Goal: Task Accomplishment & Management: Use online tool/utility

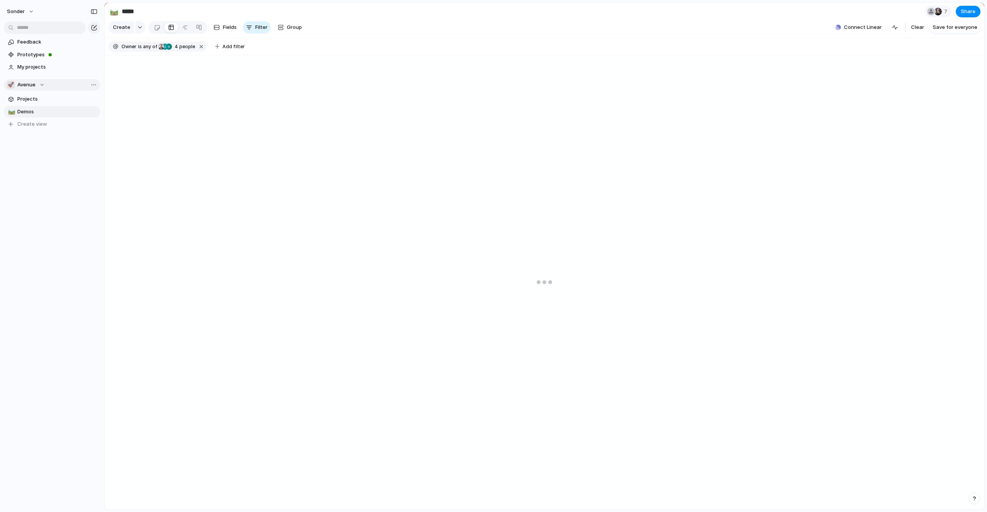
click at [34, 87] on span "Avenue" at bounding box center [26, 85] width 18 height 8
click at [39, 123] on span "[PERSON_NAME]'s Board" at bounding box center [53, 126] width 59 height 8
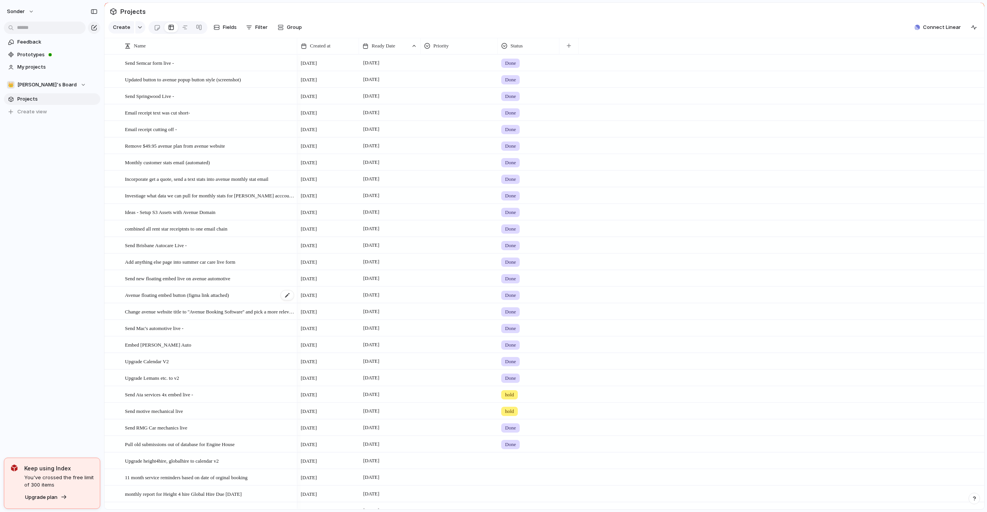
scroll to position [126, 0]
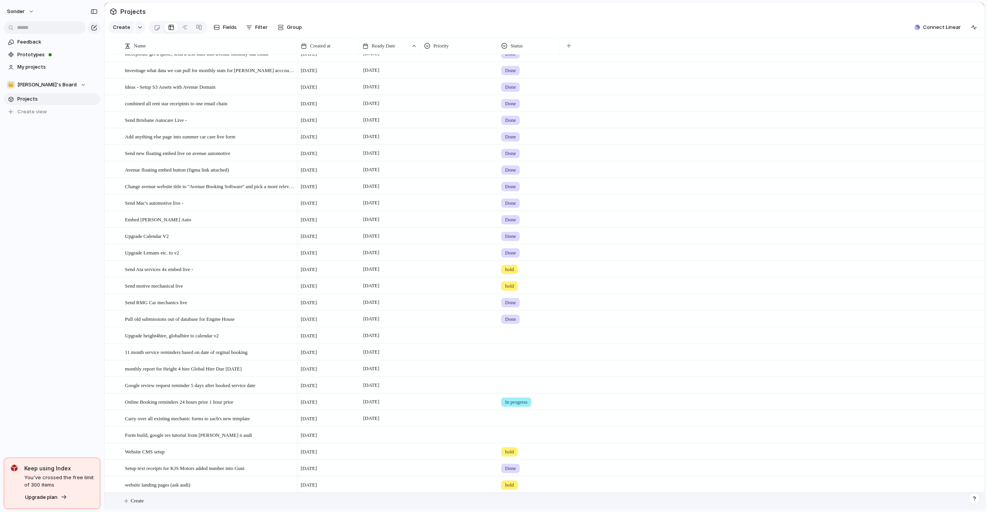
click at [172, 504] on button "Create" at bounding box center [554, 501] width 884 height 16
type textarea "**********"
click at [167, 505] on div "Add New embed to miss RWC -" at bounding box center [210, 501] width 170 height 16
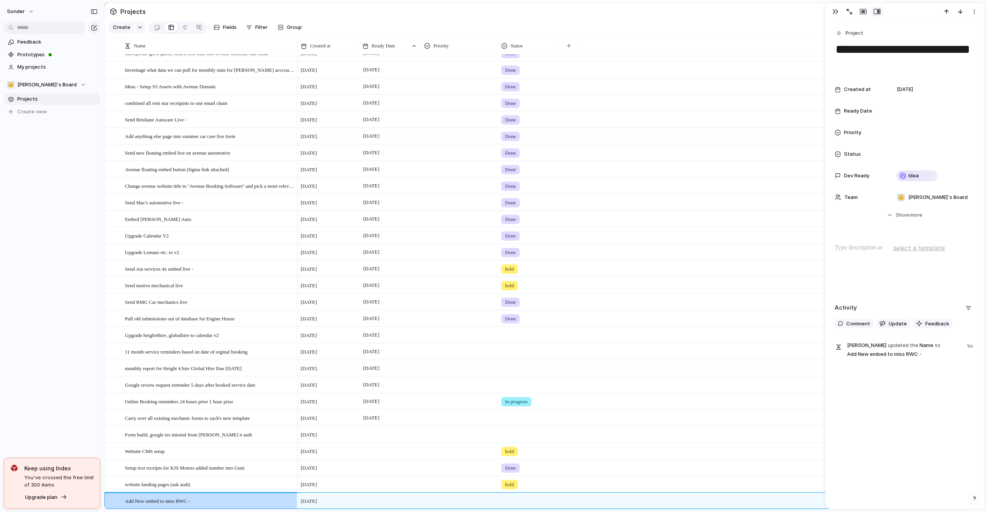
click at [850, 249] on p at bounding box center [905, 247] width 140 height 9
paste div "To enrich screen reader interactions, please activate Accessibility in Grammarl…"
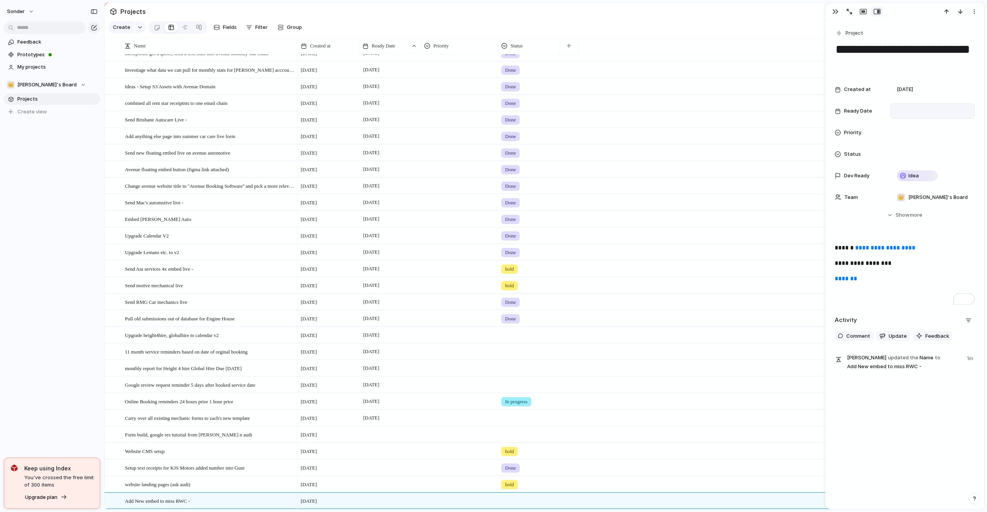
click at [915, 111] on div at bounding box center [933, 111] width 78 height 8
click at [889, 207] on button "13" at bounding box center [886, 206] width 14 height 14
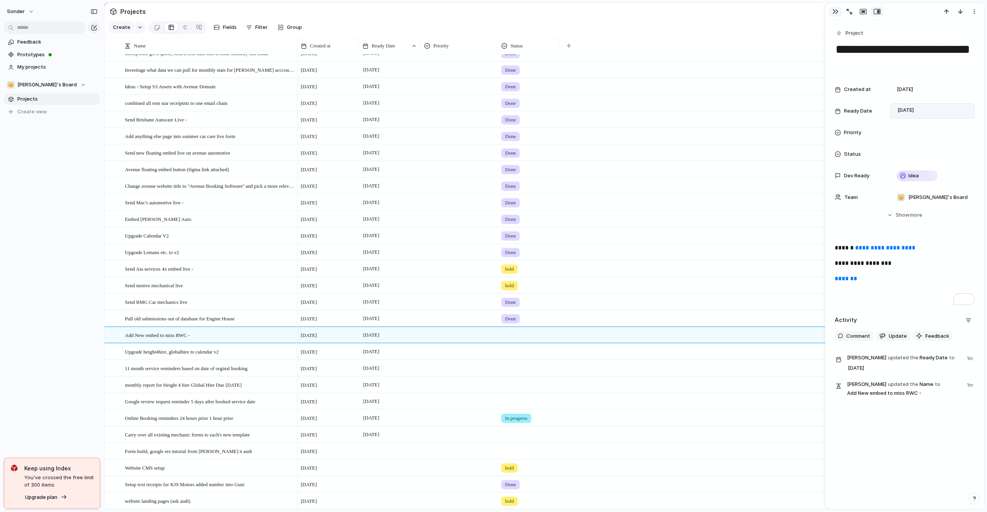
click at [831, 15] on button "button" at bounding box center [835, 12] width 12 height 10
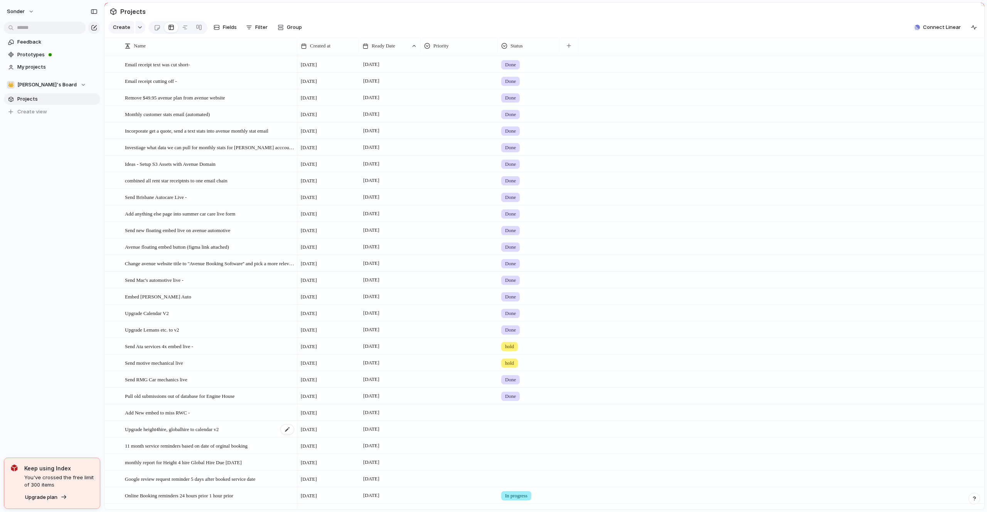
click at [186, 432] on span "Upgrade height4hire, globalhire to calendar v2" at bounding box center [172, 429] width 94 height 9
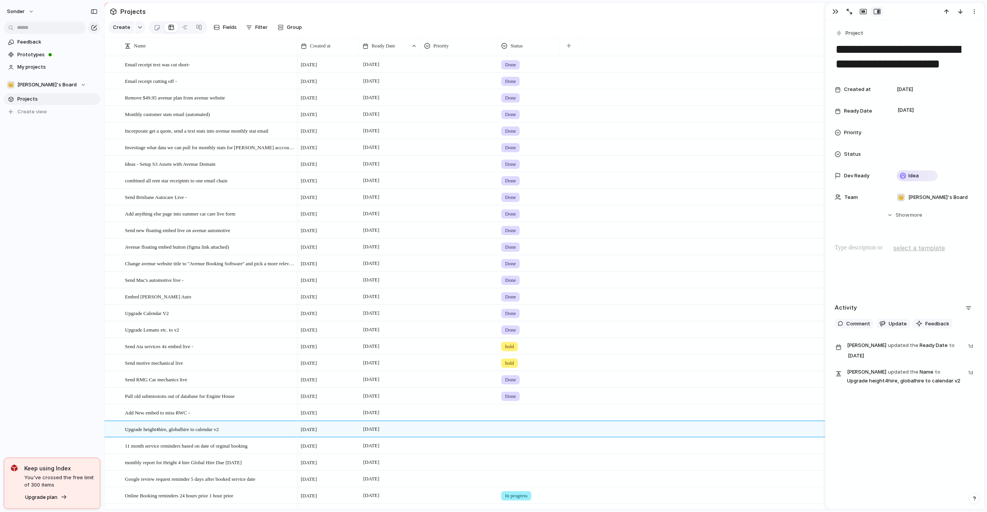
click at [42, 99] on span "Projects" at bounding box center [57, 99] width 80 height 8
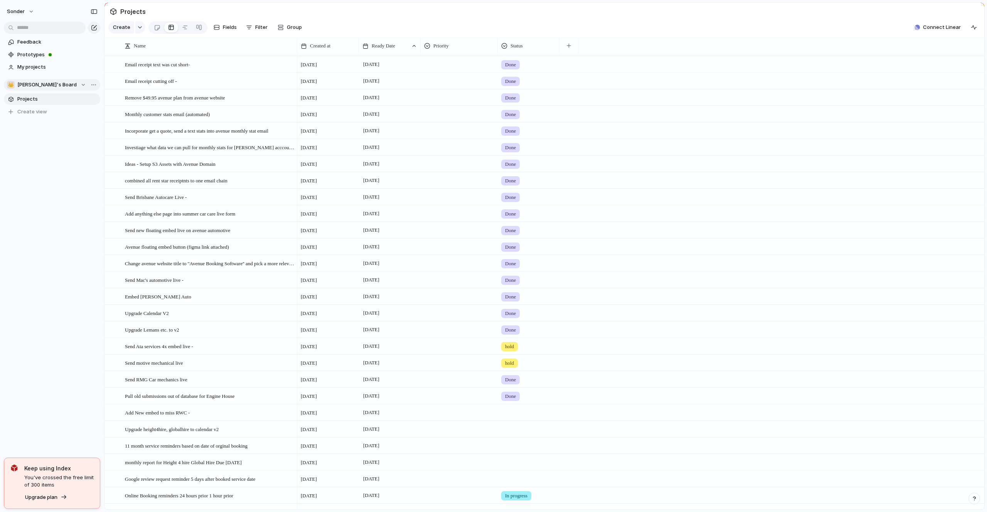
click at [43, 82] on span "[PERSON_NAME]'s Board" at bounding box center [46, 85] width 59 height 8
click at [43, 131] on li "🥶 Audi's Board" at bounding box center [51, 126] width 87 height 13
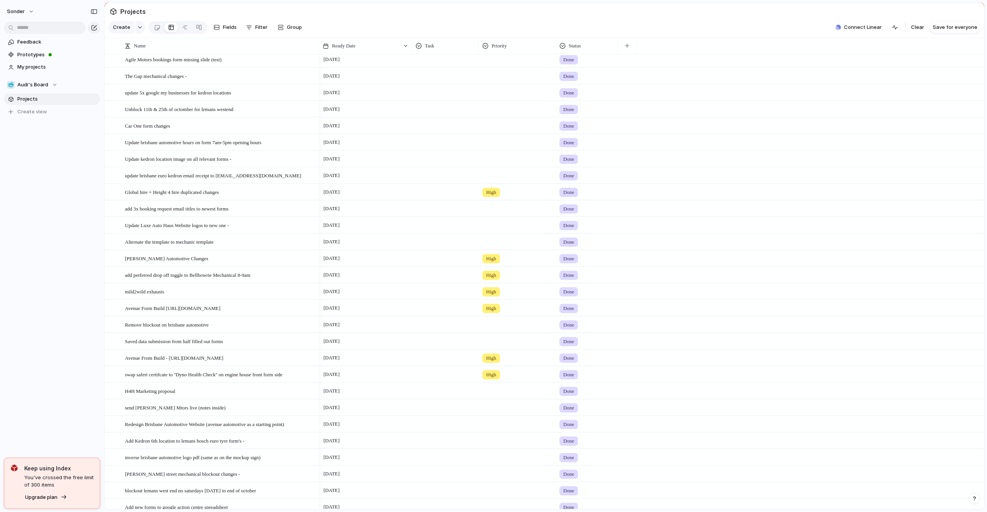
scroll to position [1749, 0]
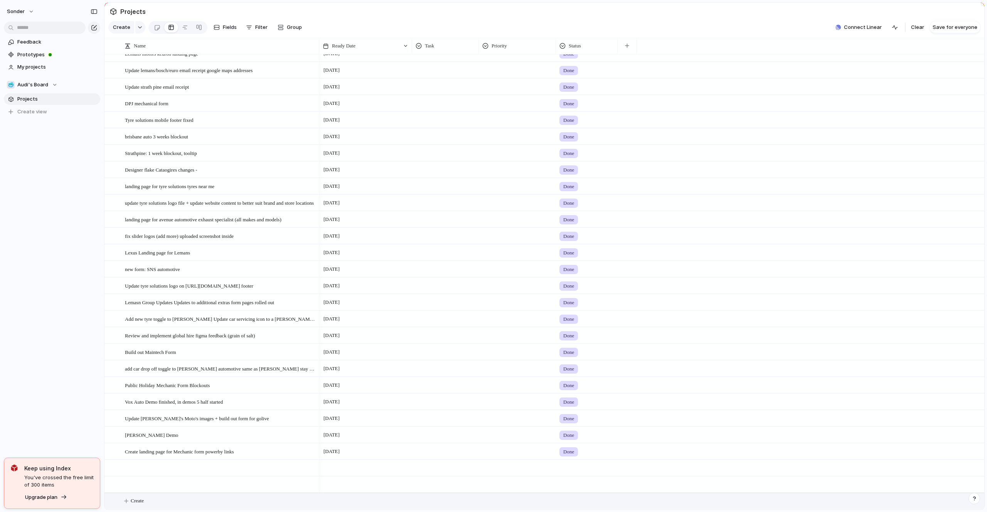
click at [175, 501] on button "Create" at bounding box center [554, 501] width 884 height 16
type textarea "**********"
click at [327, 503] on div at bounding box center [365, 501] width 93 height 16
click at [351, 440] on button "13" at bounding box center [349, 446] width 14 height 14
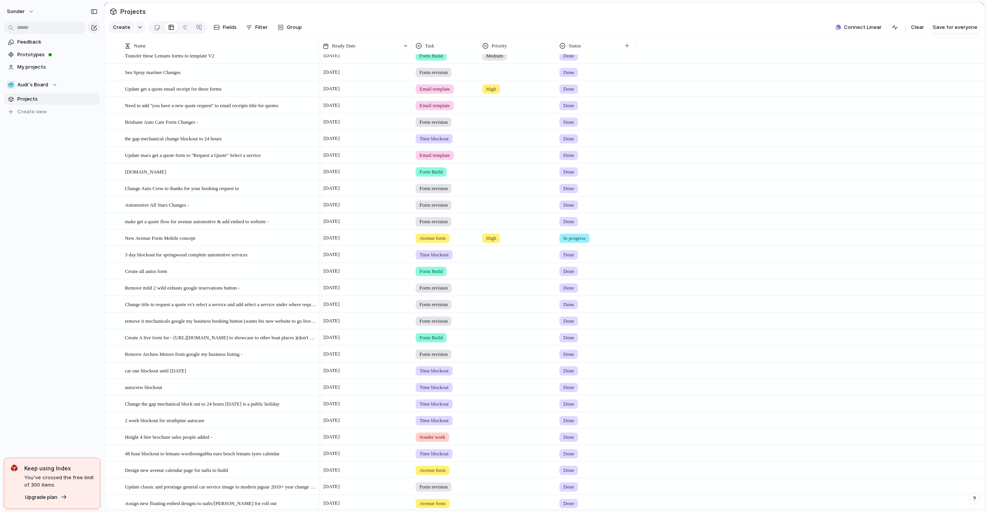
scroll to position [0, 0]
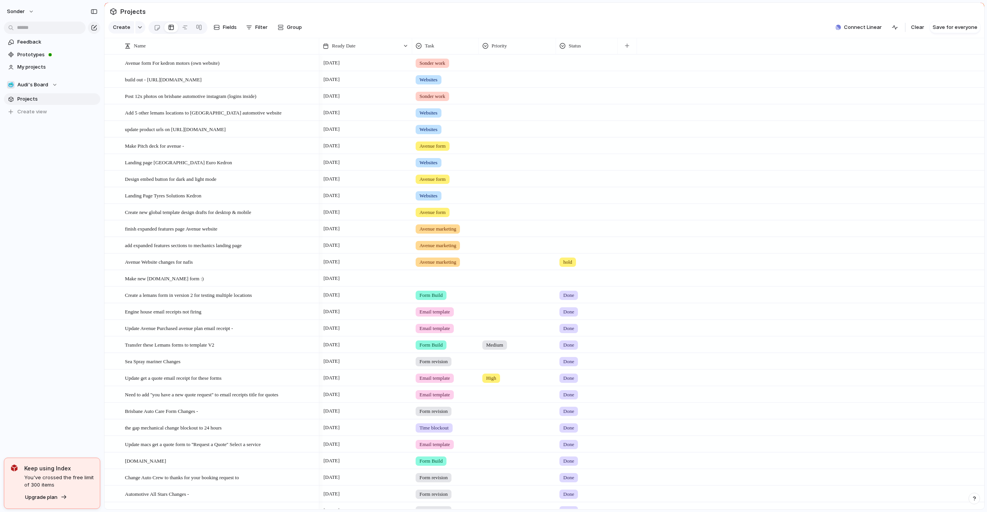
click at [422, 280] on div at bounding box center [446, 277] width 66 height 13
click at [439, 400] on span "Sonder work" at bounding box center [446, 402] width 31 height 8
click at [45, 251] on div "sonder Feedback Prototypes My projects 🥶 Audi's Board Projects To pick up a dra…" at bounding box center [52, 256] width 104 height 512
